Goal: Task Accomplishment & Management: Use online tool/utility

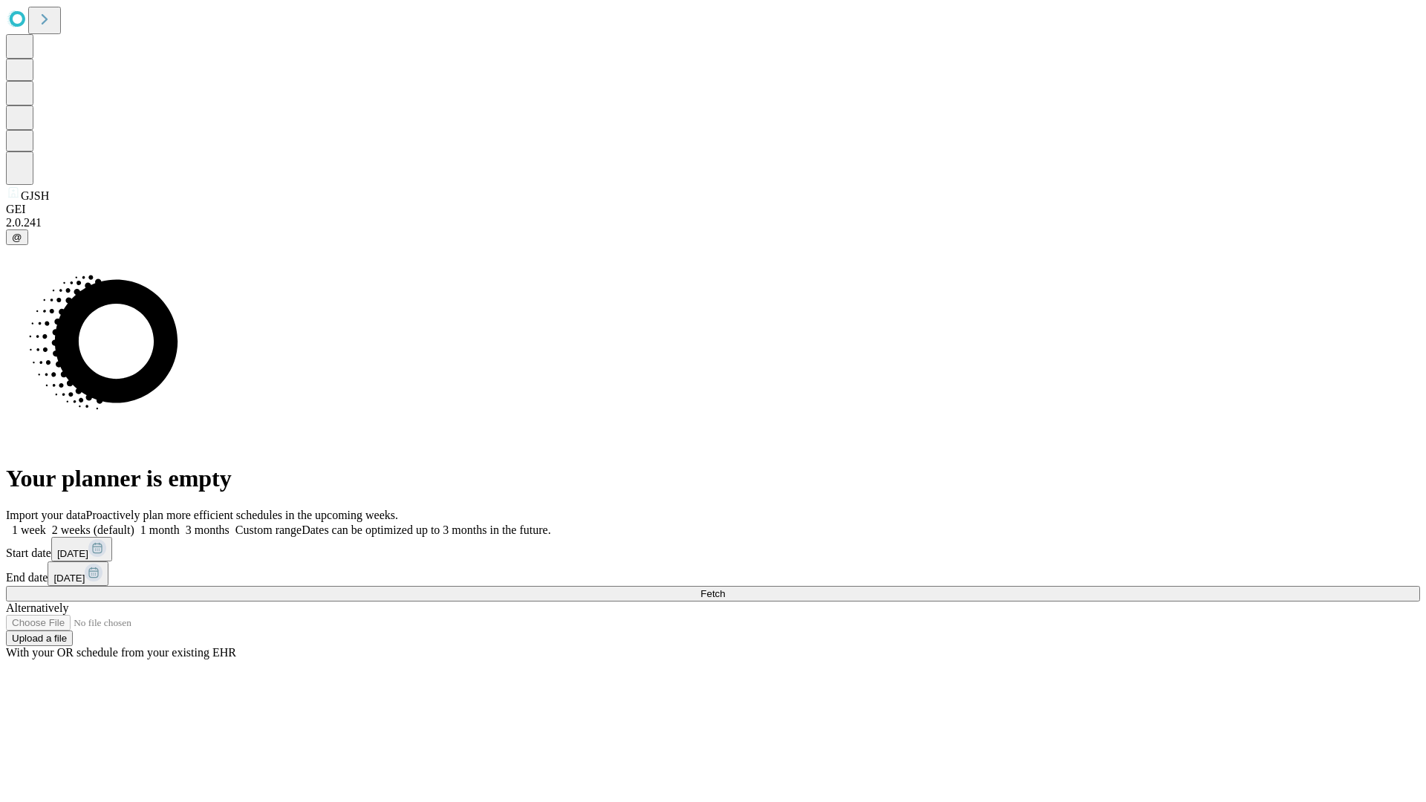
click at [725, 588] on span "Fetch" at bounding box center [713, 593] width 25 height 11
